Goal: Task Accomplishment & Management: Use online tool/utility

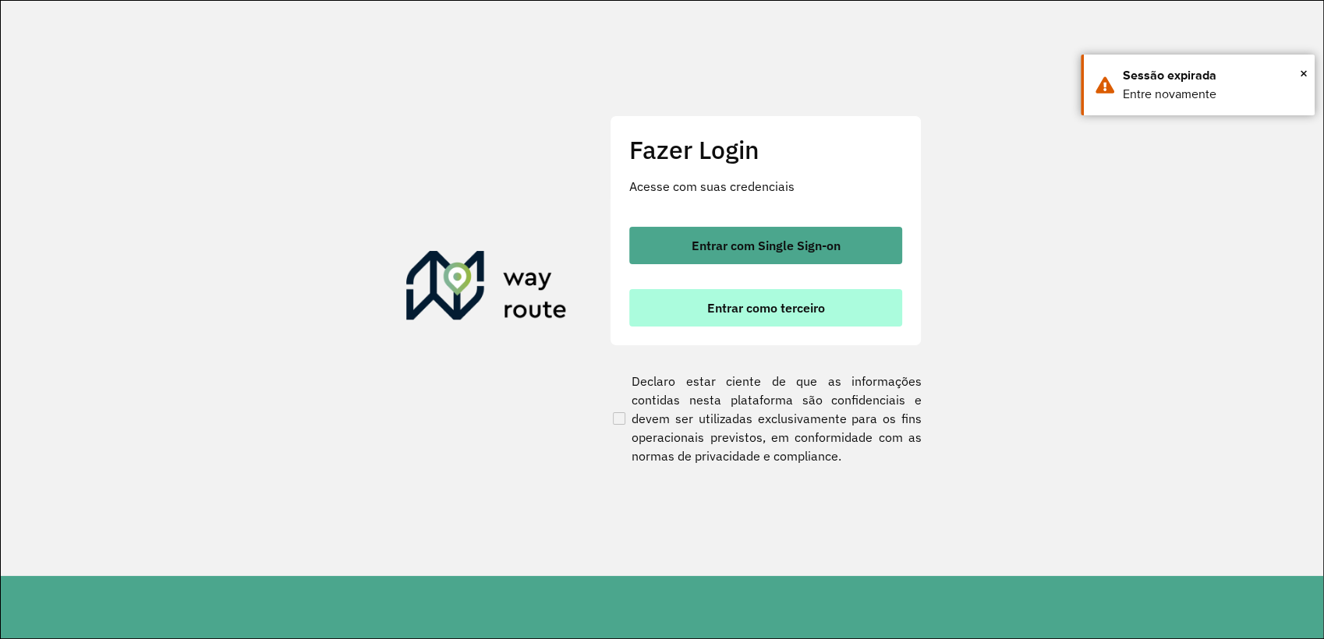
click at [774, 309] on span "Entrar como terceiro" at bounding box center [766, 308] width 118 height 12
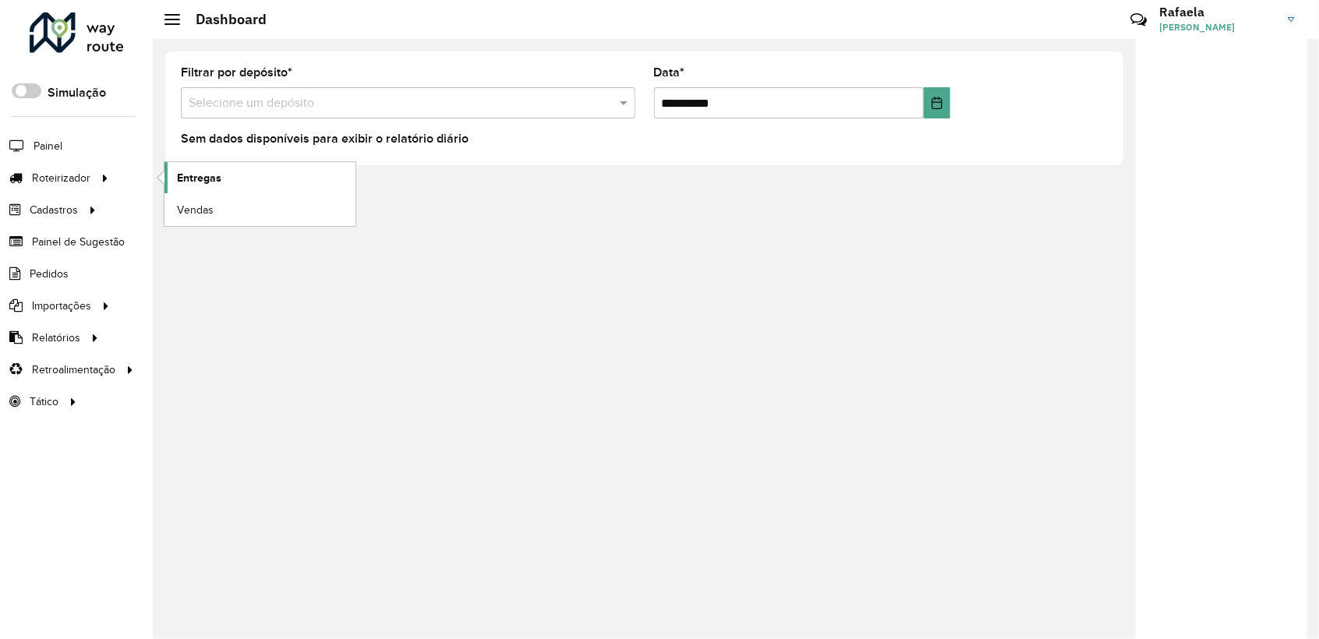
click at [180, 179] on span "Entregas" at bounding box center [199, 178] width 44 height 16
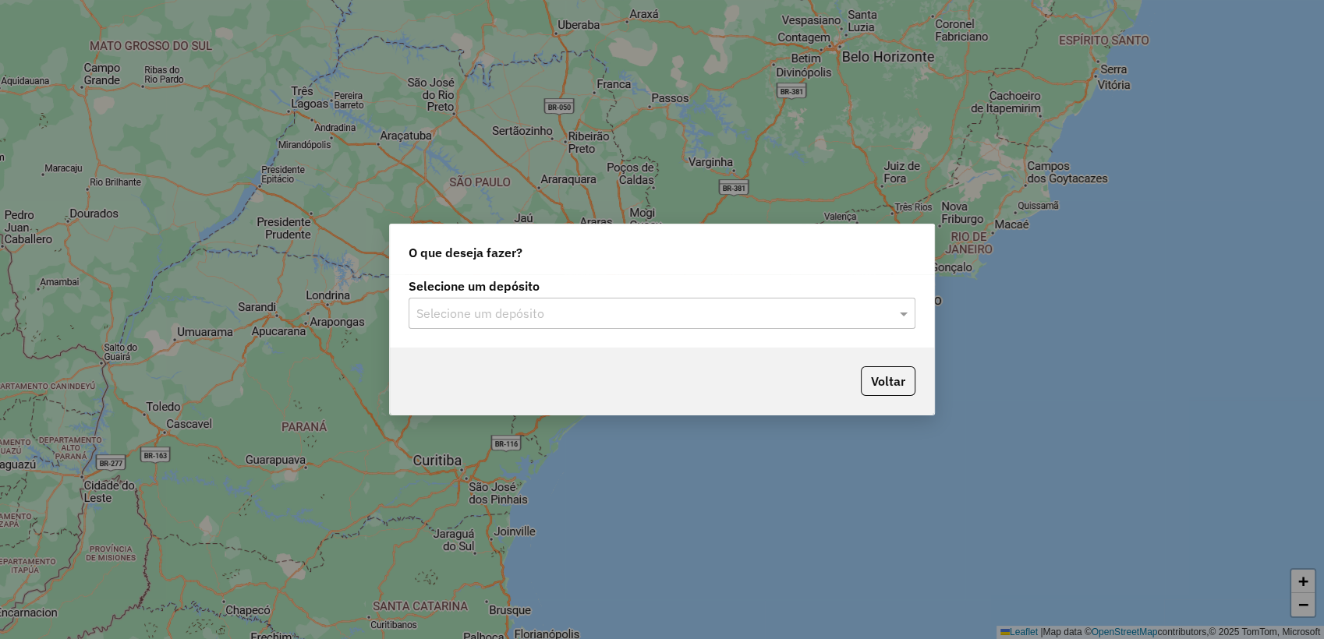
drag, startPoint x: 810, startPoint y: 308, endPoint x: 721, endPoint y: 329, distance: 92.1
click at [805, 310] on input "text" at bounding box center [646, 314] width 460 height 19
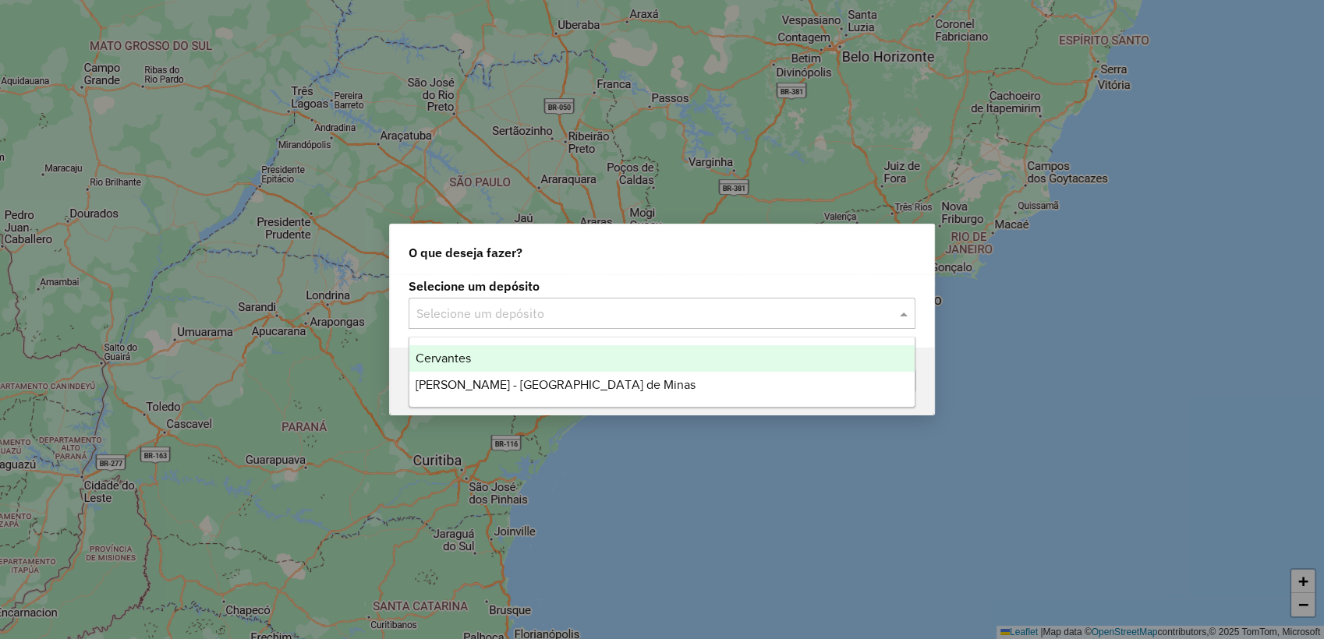
click at [493, 365] on div "Cervantes" at bounding box center [661, 358] width 505 height 27
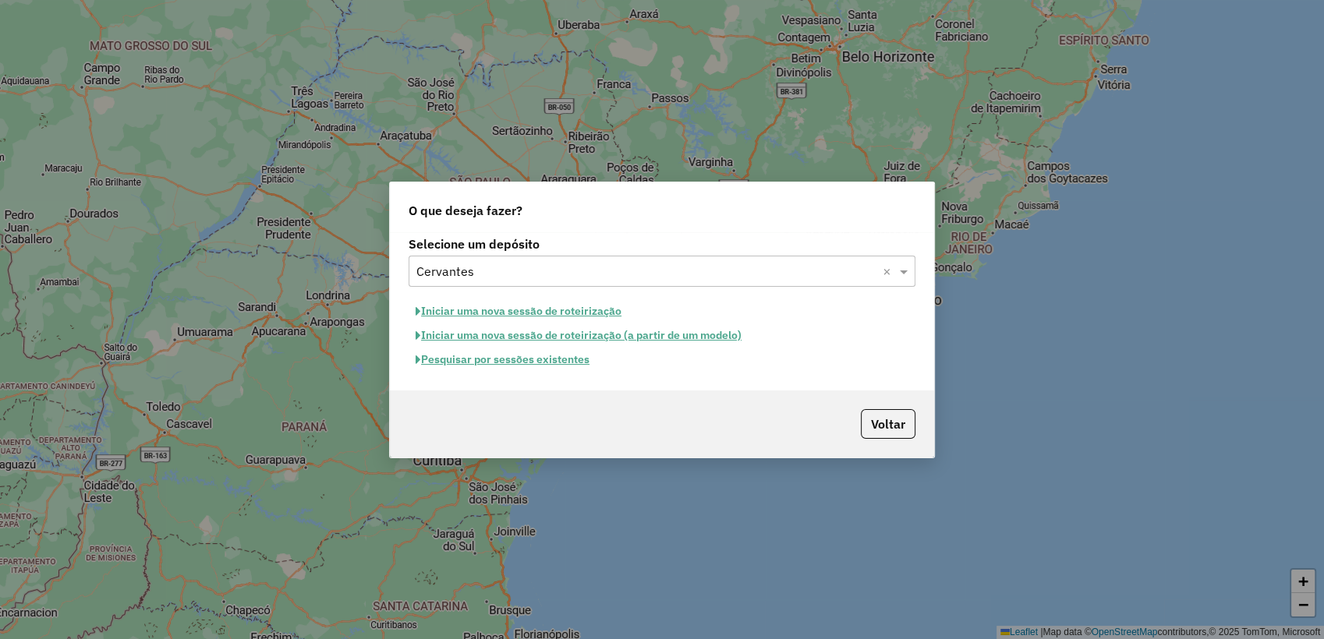
click at [549, 364] on button "Pesquisar por sessões existentes" at bounding box center [503, 360] width 188 height 24
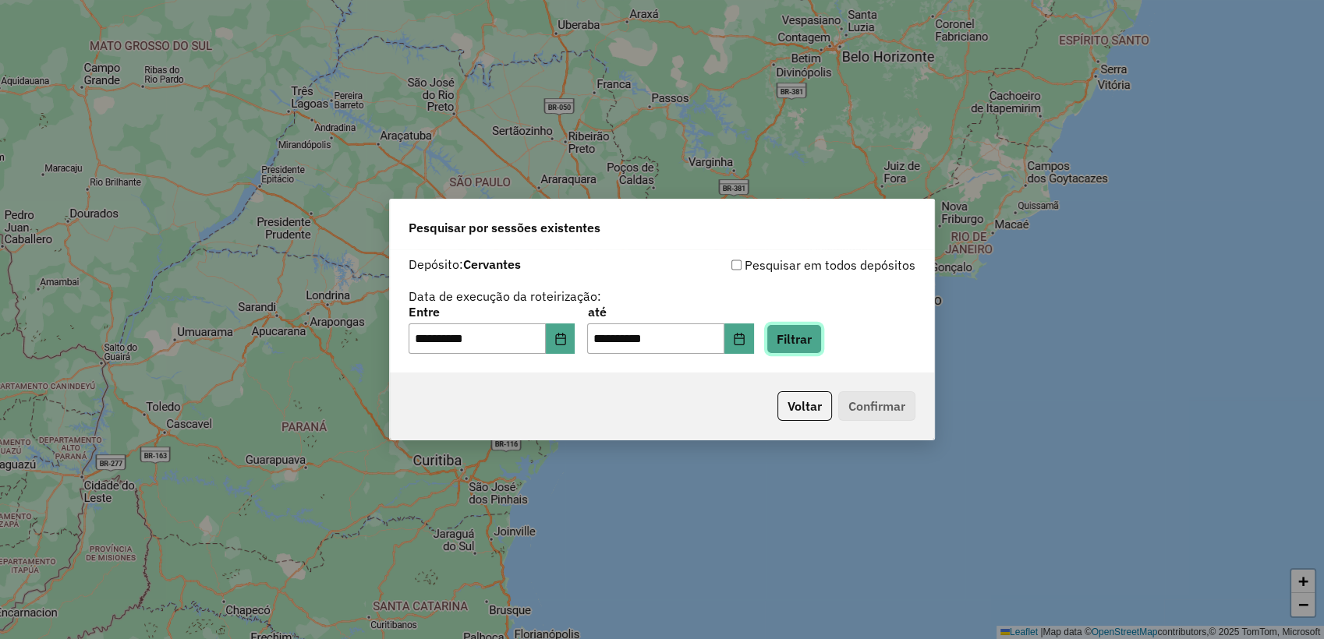
click at [811, 340] on button "Filtrar" at bounding box center [794, 339] width 55 height 30
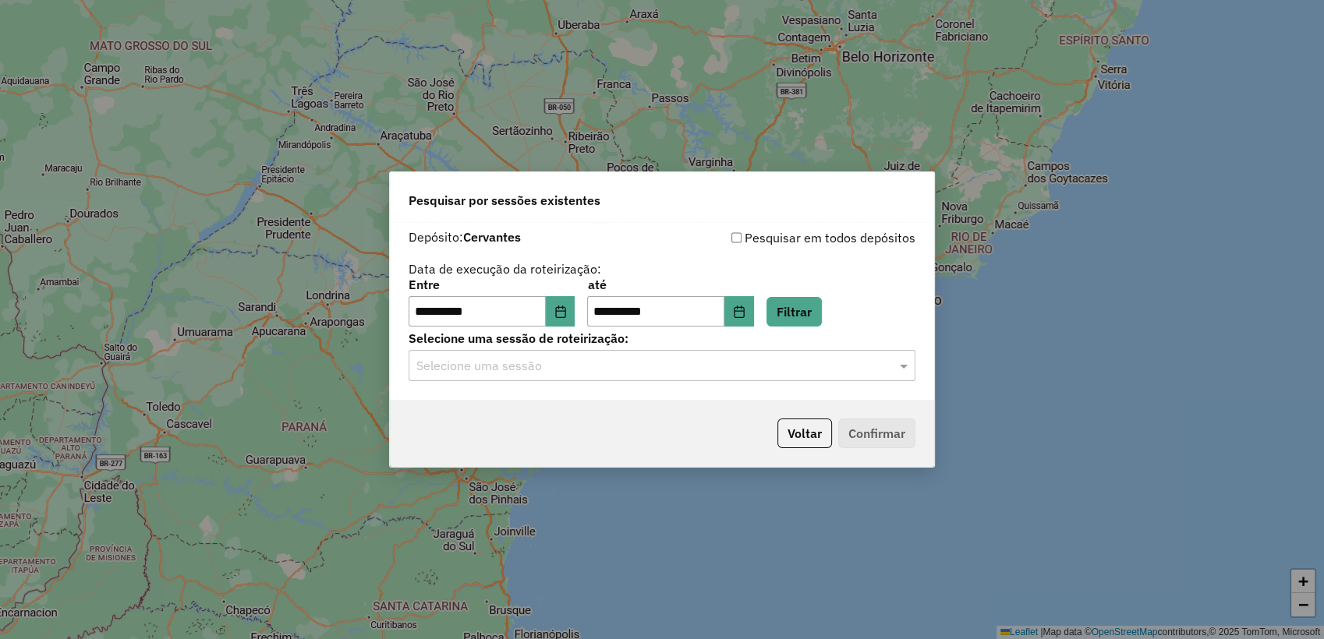
click at [717, 370] on input "text" at bounding box center [646, 366] width 460 height 19
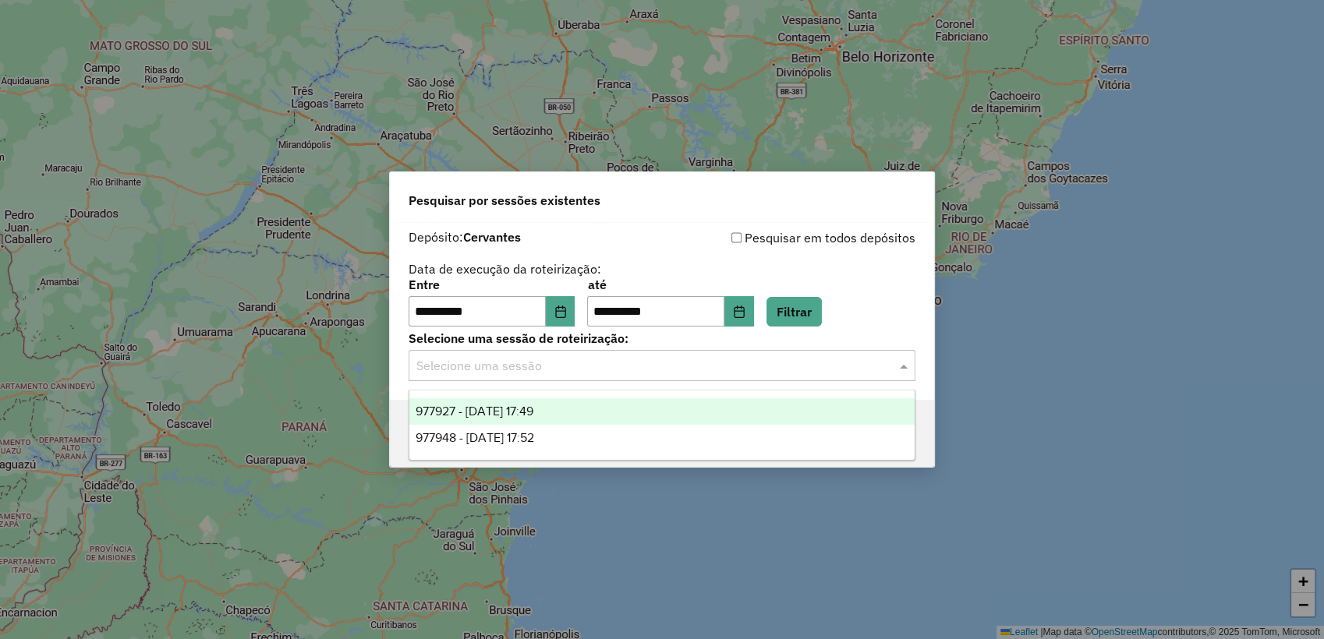
click at [580, 407] on div "977927 - 12/08/2025 17:49" at bounding box center [661, 411] width 505 height 27
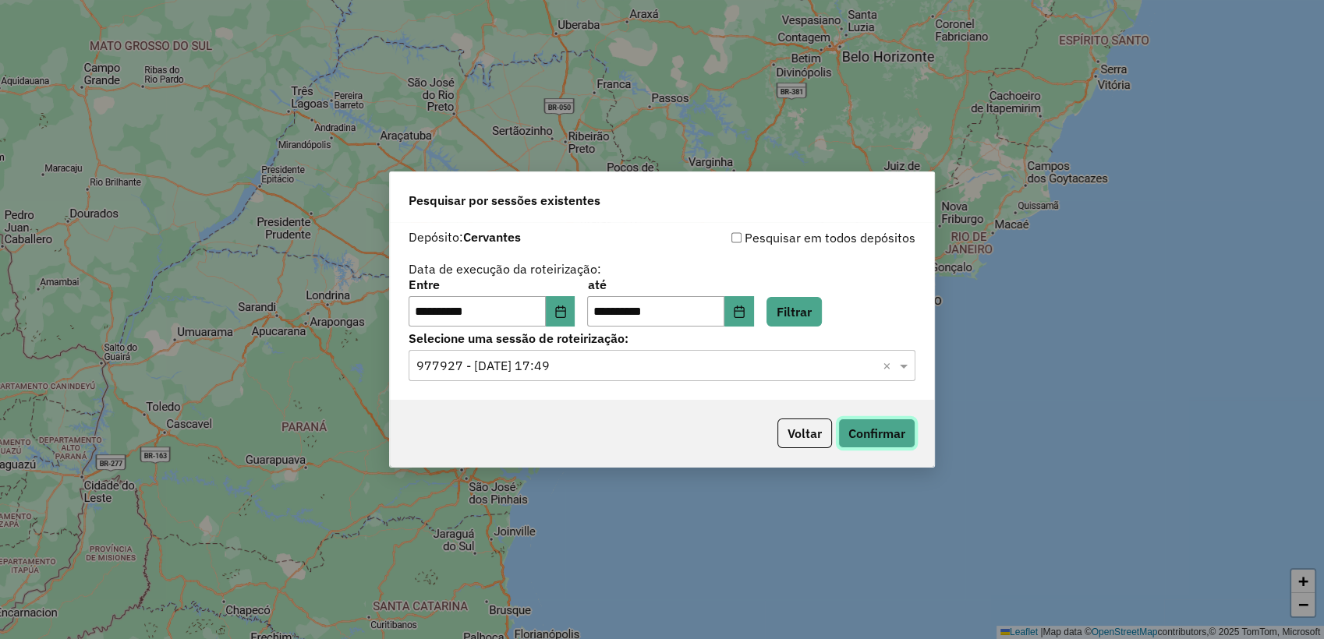
click at [871, 430] on button "Confirmar" at bounding box center [876, 434] width 77 height 30
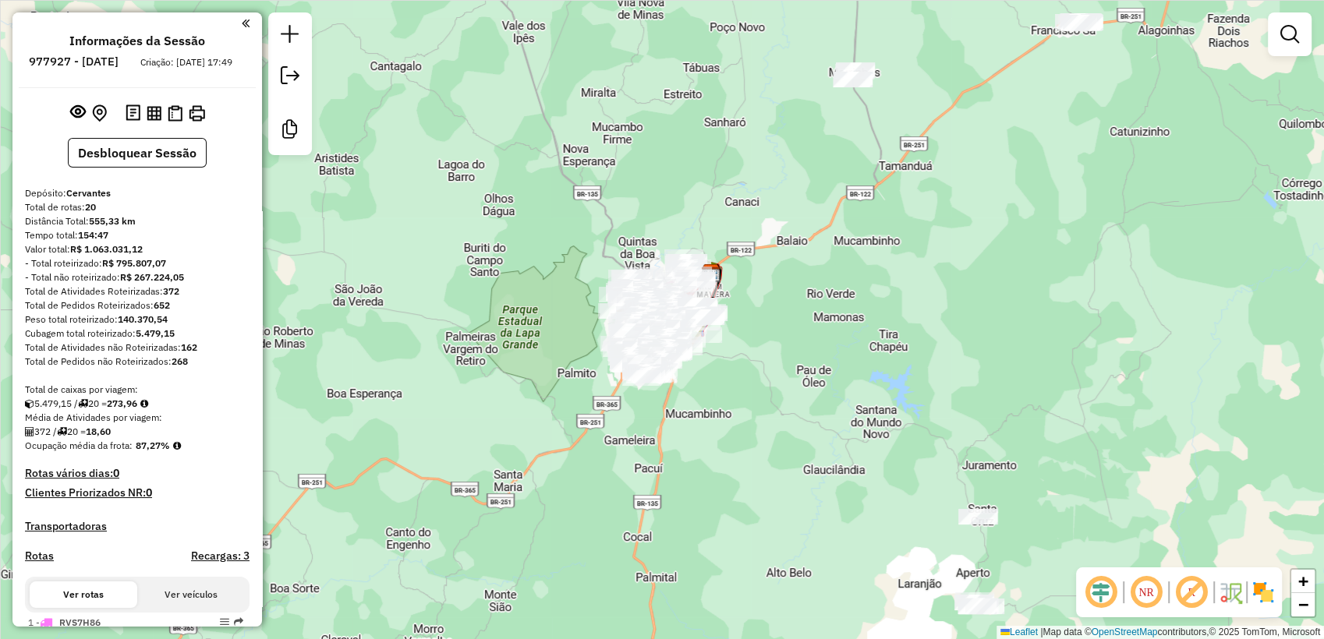
click at [711, 133] on div "Janela de atendimento Grade de atendimento Capacidade Transportadoras Veículos …" at bounding box center [662, 319] width 1324 height 639
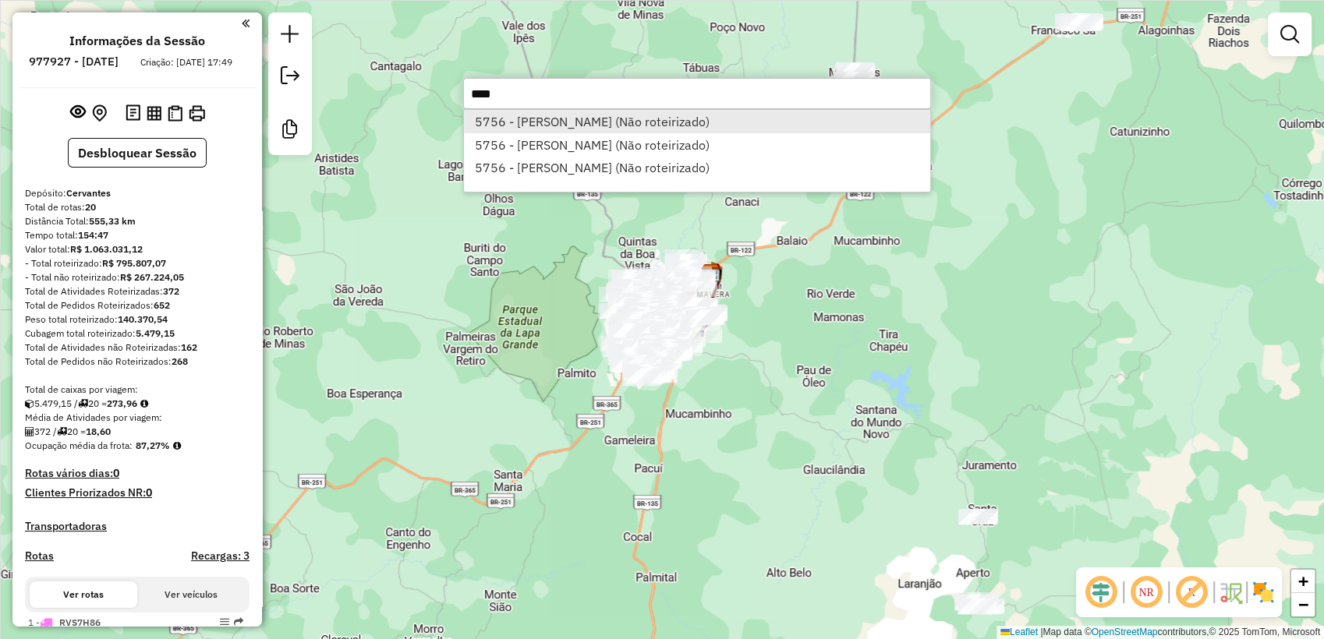
type input "****"
click at [706, 119] on li "5756 - [PERSON_NAME] (Não roteirizado)" at bounding box center [697, 121] width 466 height 23
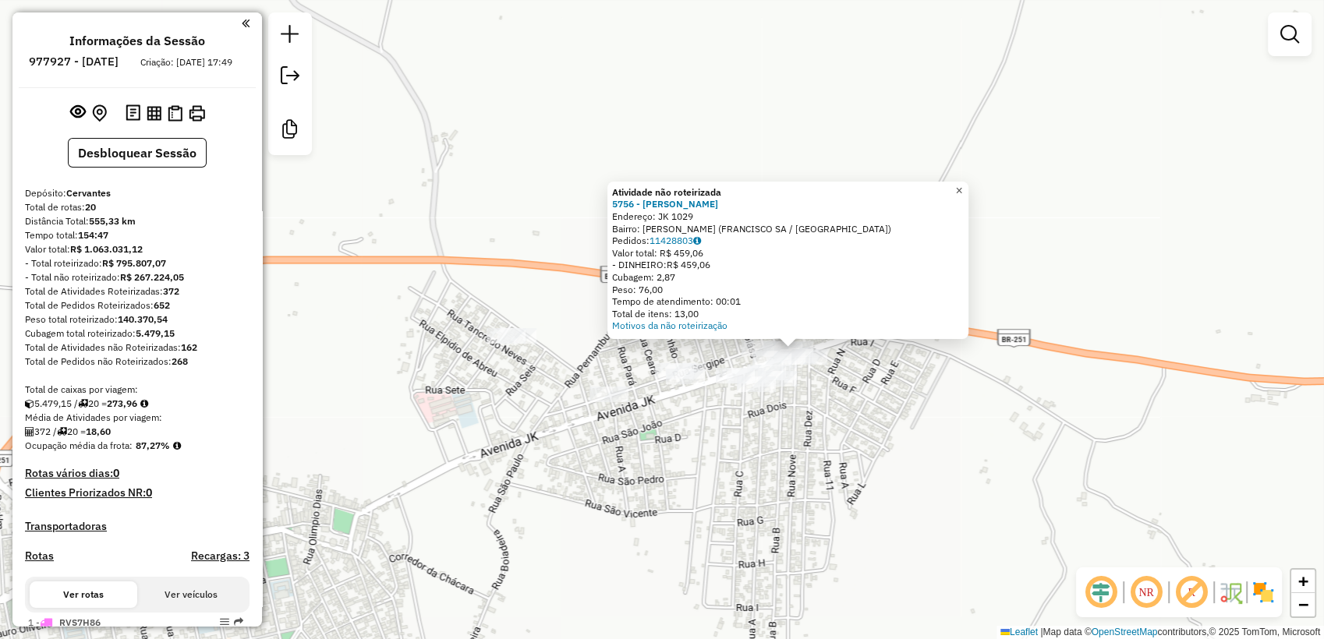
click at [962, 188] on span "×" at bounding box center [958, 190] width 7 height 13
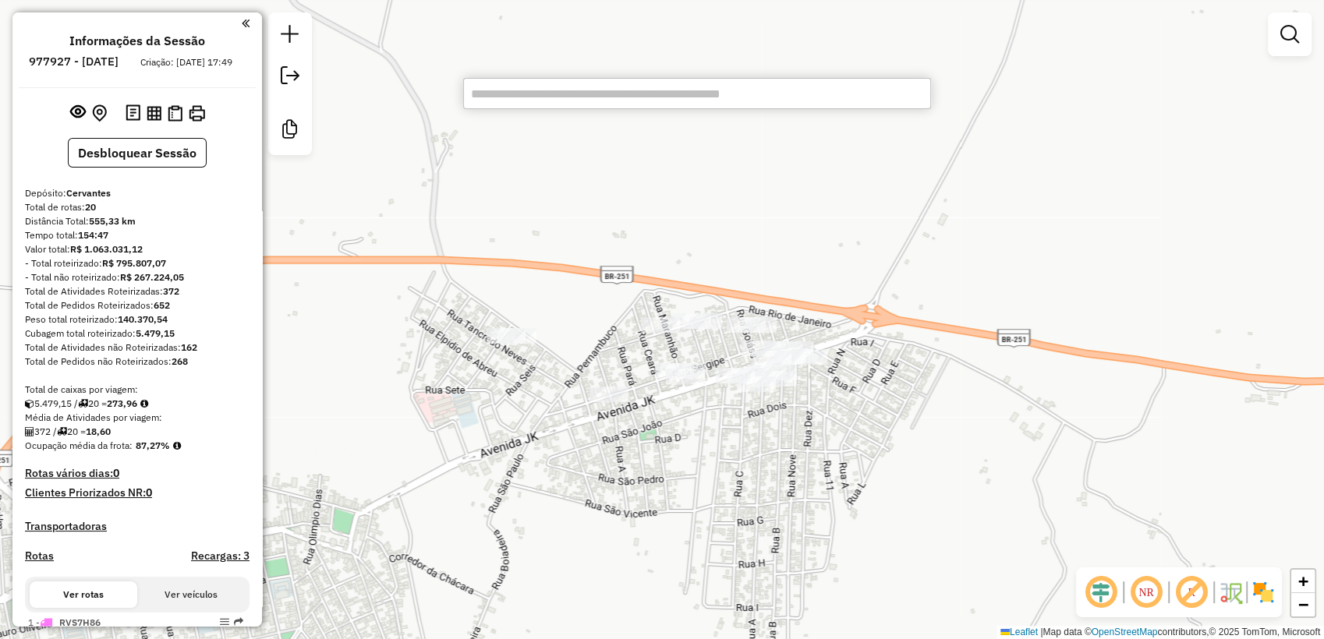
click at [511, 102] on input "text" at bounding box center [697, 93] width 468 height 31
click at [512, 99] on input "****" at bounding box center [697, 93] width 468 height 31
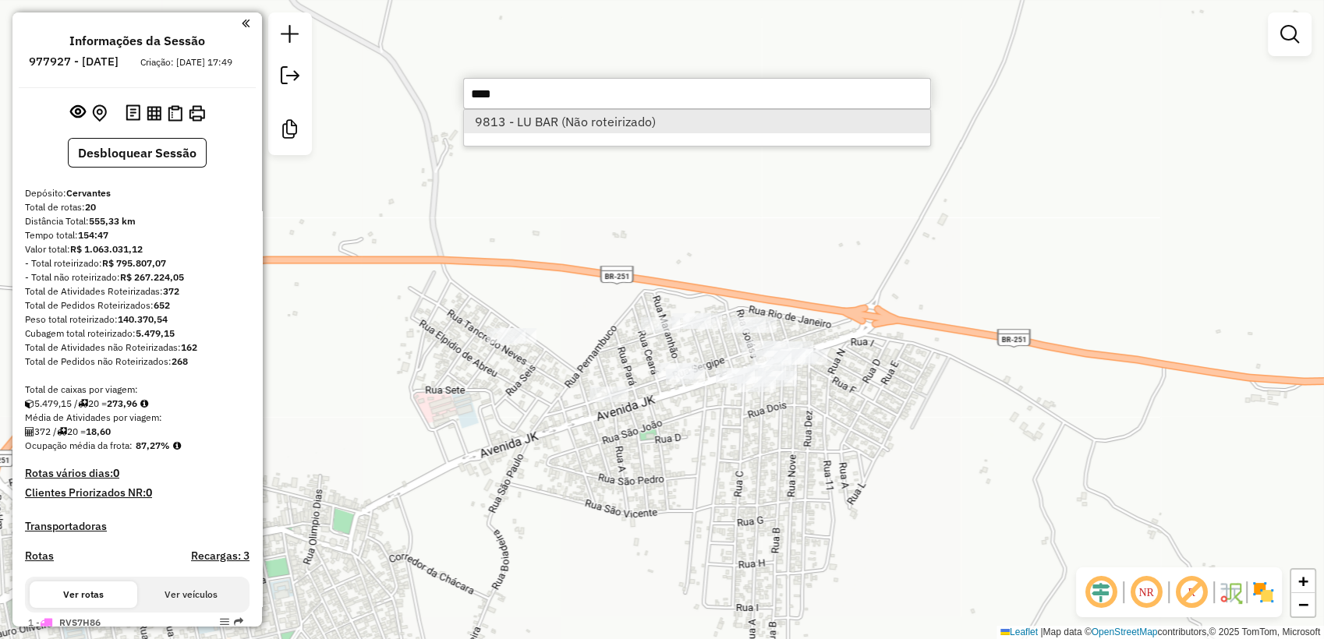
type input "****"
click at [555, 126] on li "9813 - LU BAR (Não roteirizado)" at bounding box center [697, 121] width 466 height 23
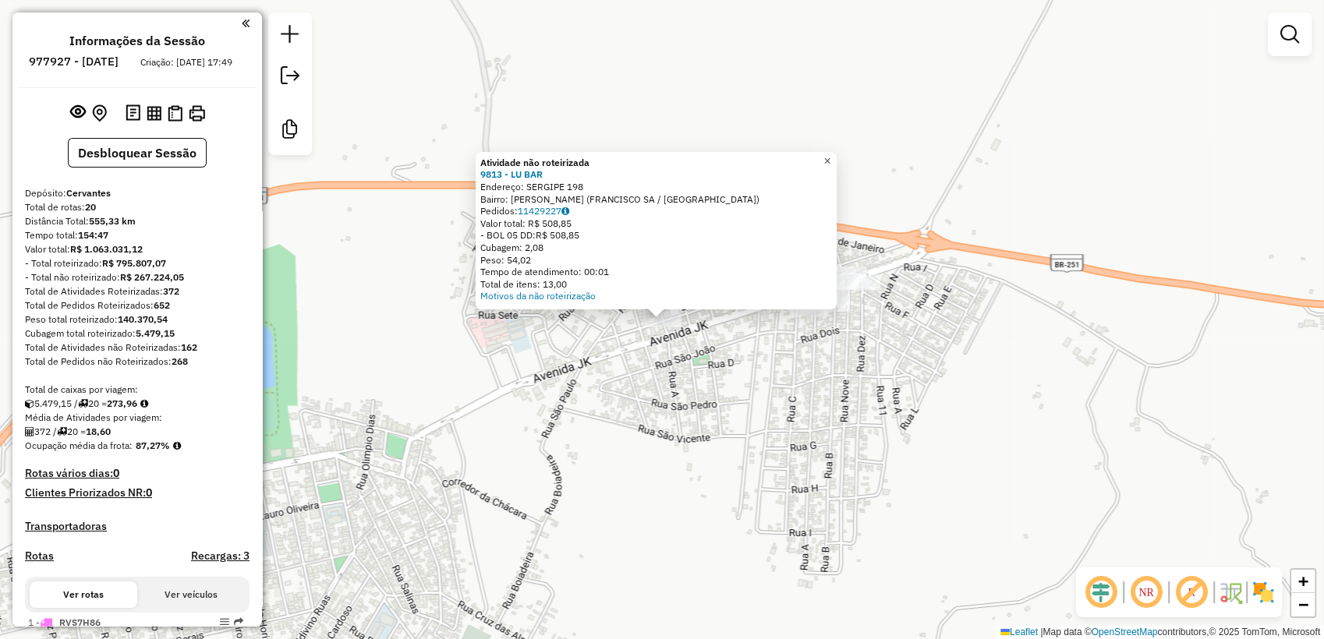
click at [830, 158] on span "×" at bounding box center [826, 160] width 7 height 13
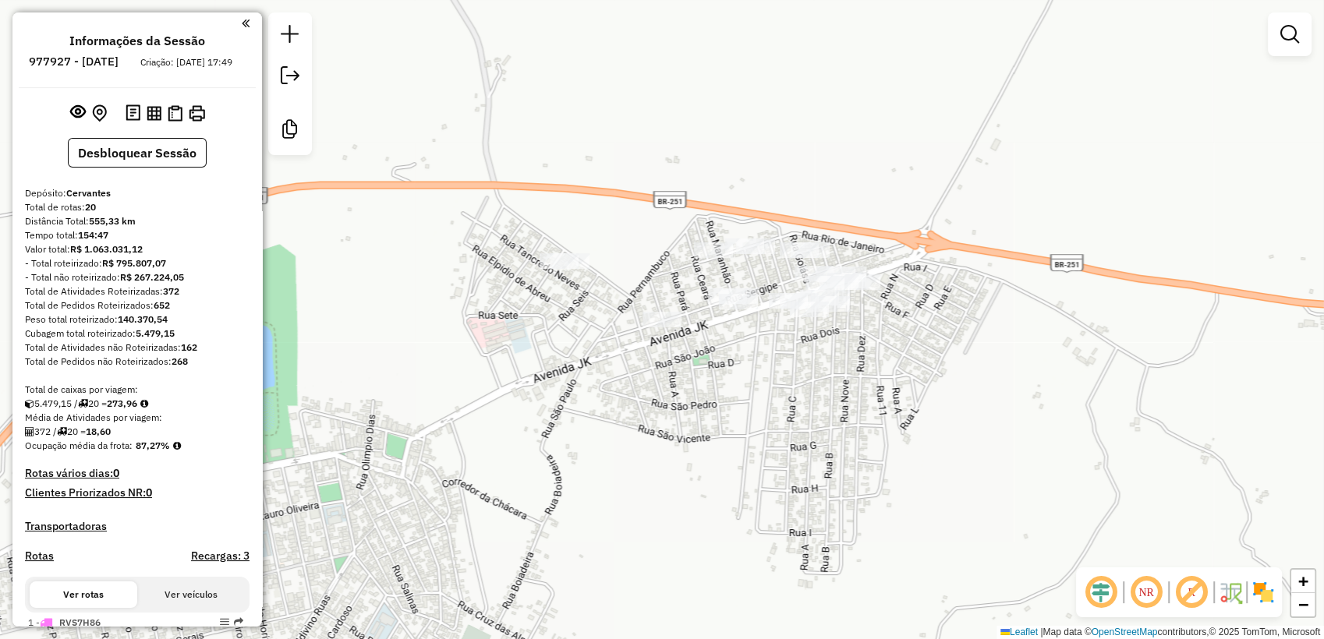
click at [732, 105] on div "Janela de atendimento Grade de atendimento Capacidade Transportadoras Veículos …" at bounding box center [662, 319] width 1324 height 639
type input "*"
